Goal: Go to known website: Access a specific website the user already knows

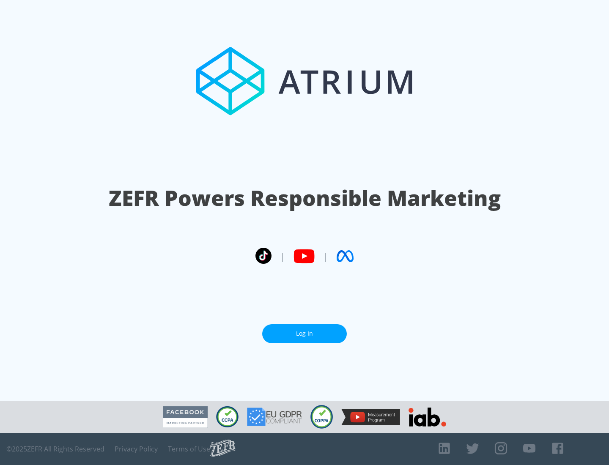
click at [304, 333] on link "Log In" at bounding box center [304, 333] width 85 height 19
